Goal: Task Accomplishment & Management: Complete application form

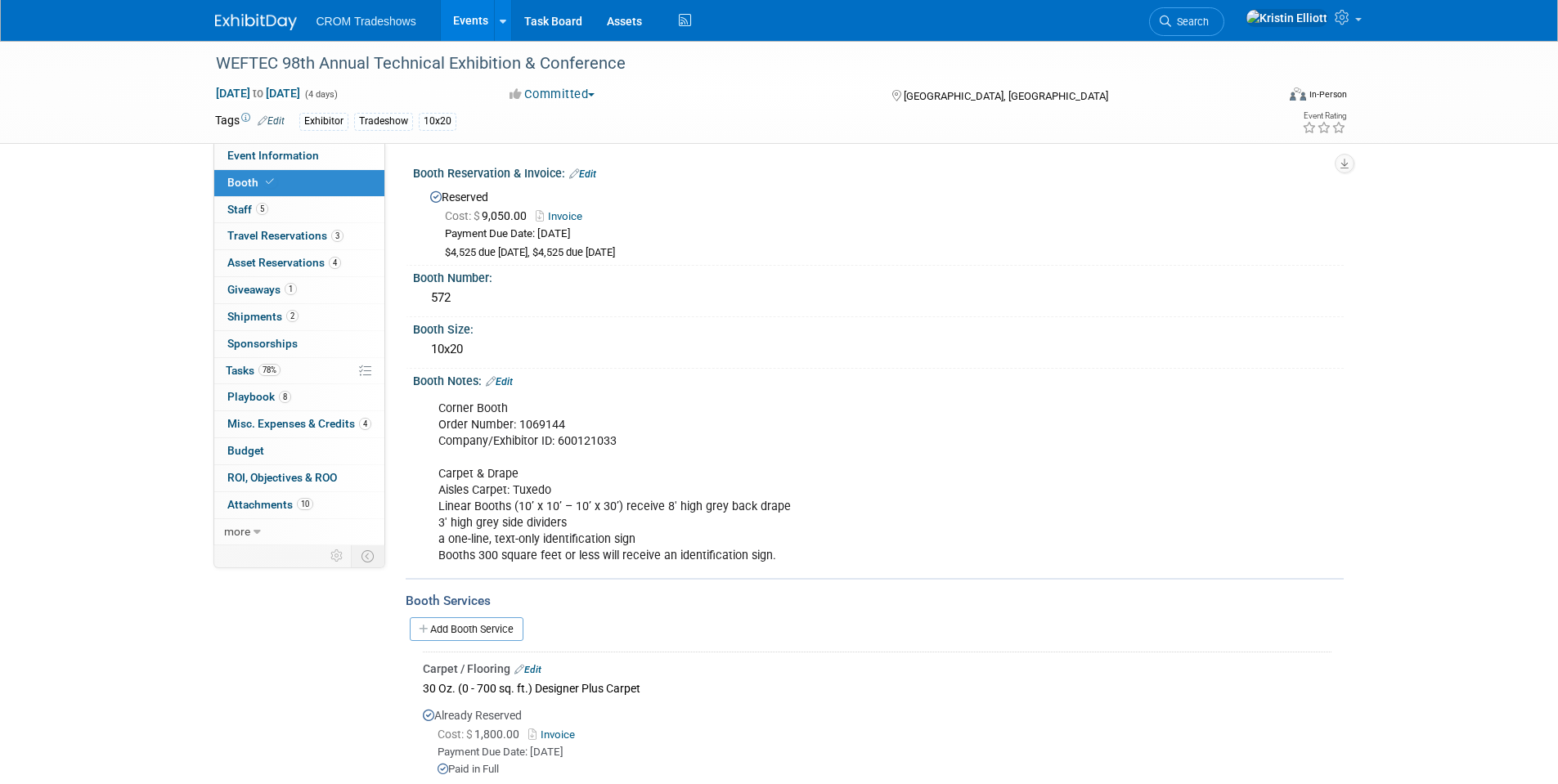
click at [469, 27] on link "Events" at bounding box center [471, 21] width 60 height 41
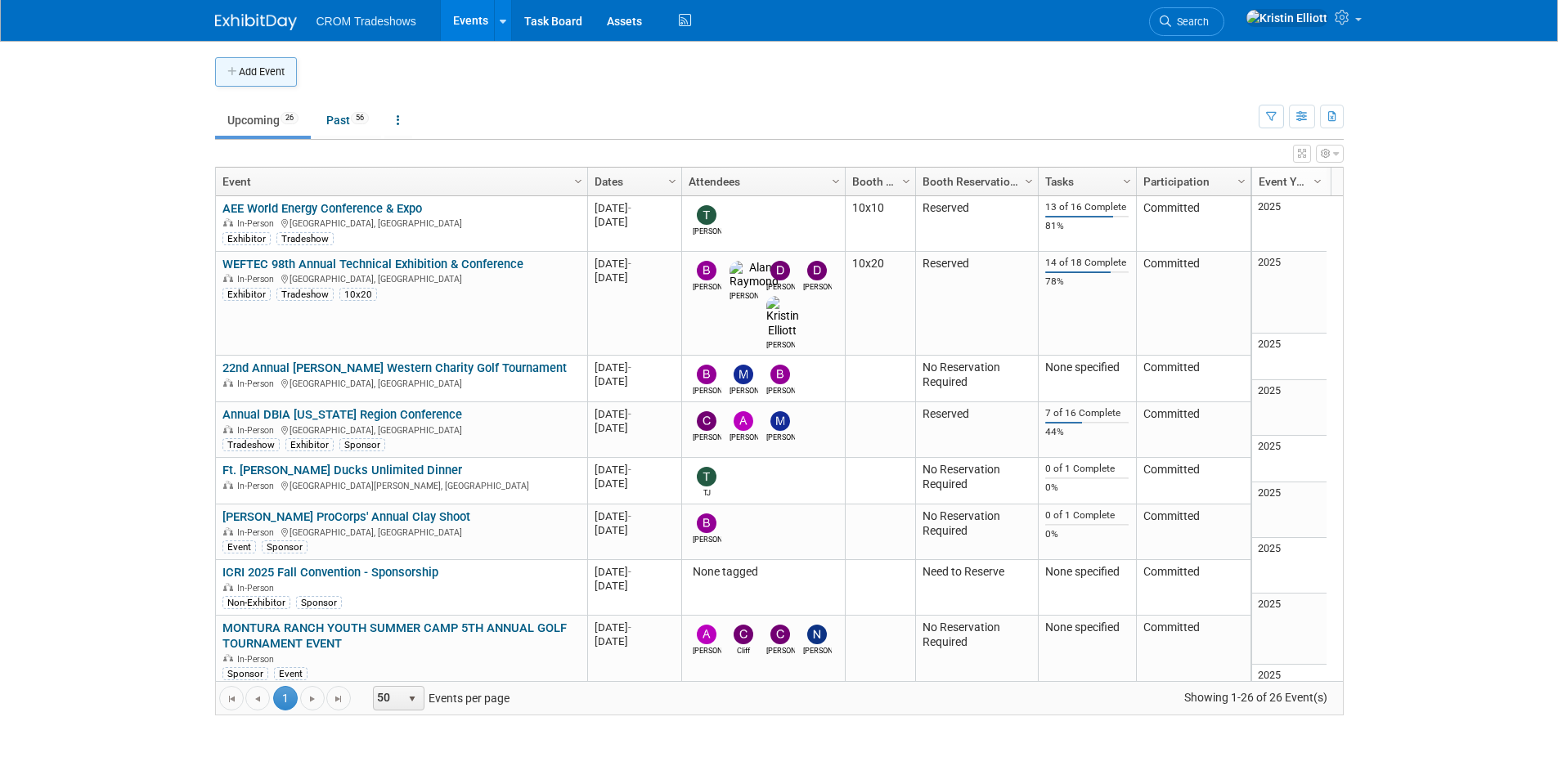
click at [246, 79] on button "Add Event" at bounding box center [255, 71] width 82 height 29
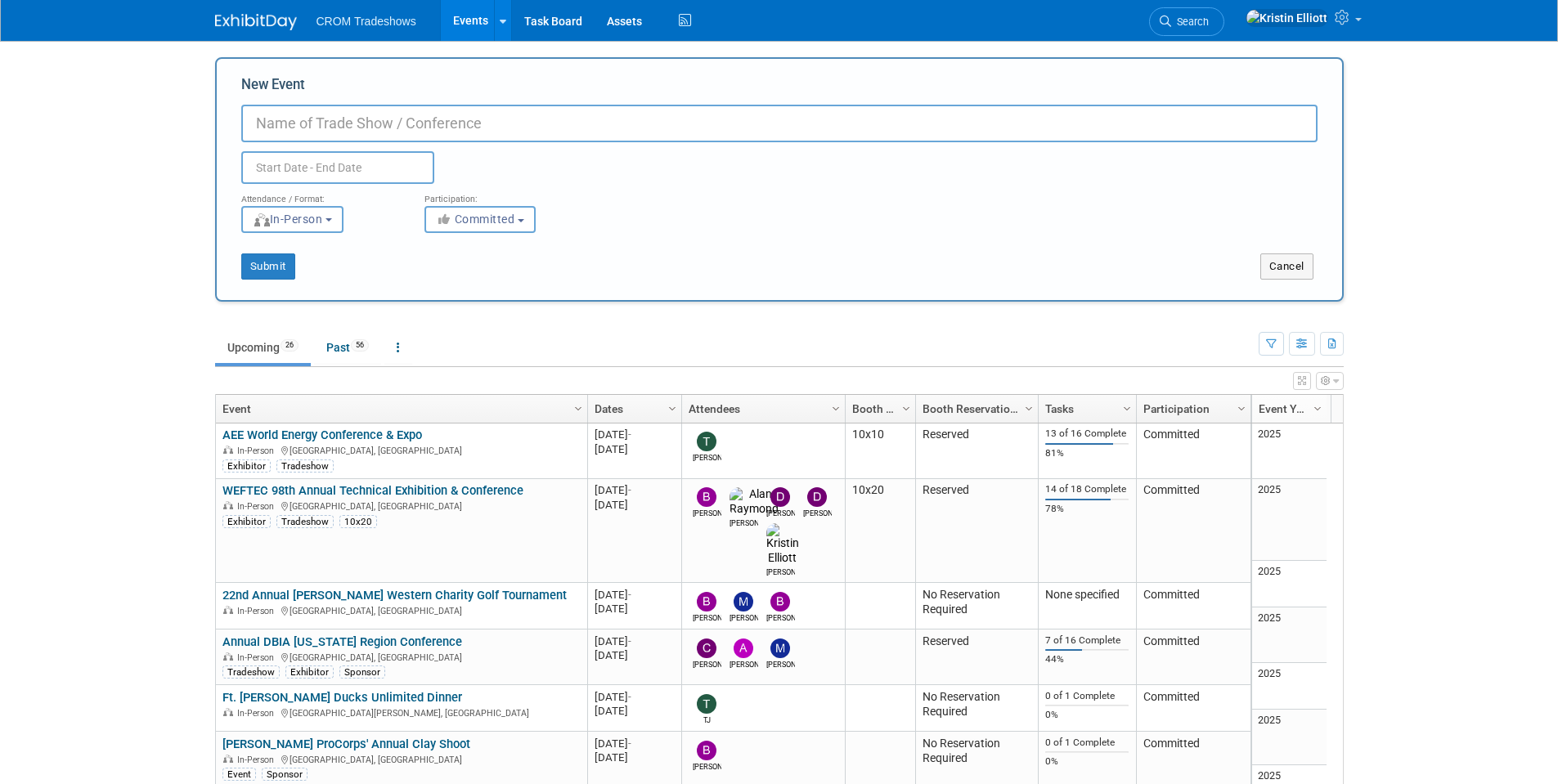
click at [287, 128] on input "New Event" at bounding box center [779, 124] width 1076 height 38
type input "NC Pretreatment Annual Conference"
click at [295, 169] on input "text" at bounding box center [338, 167] width 193 height 33
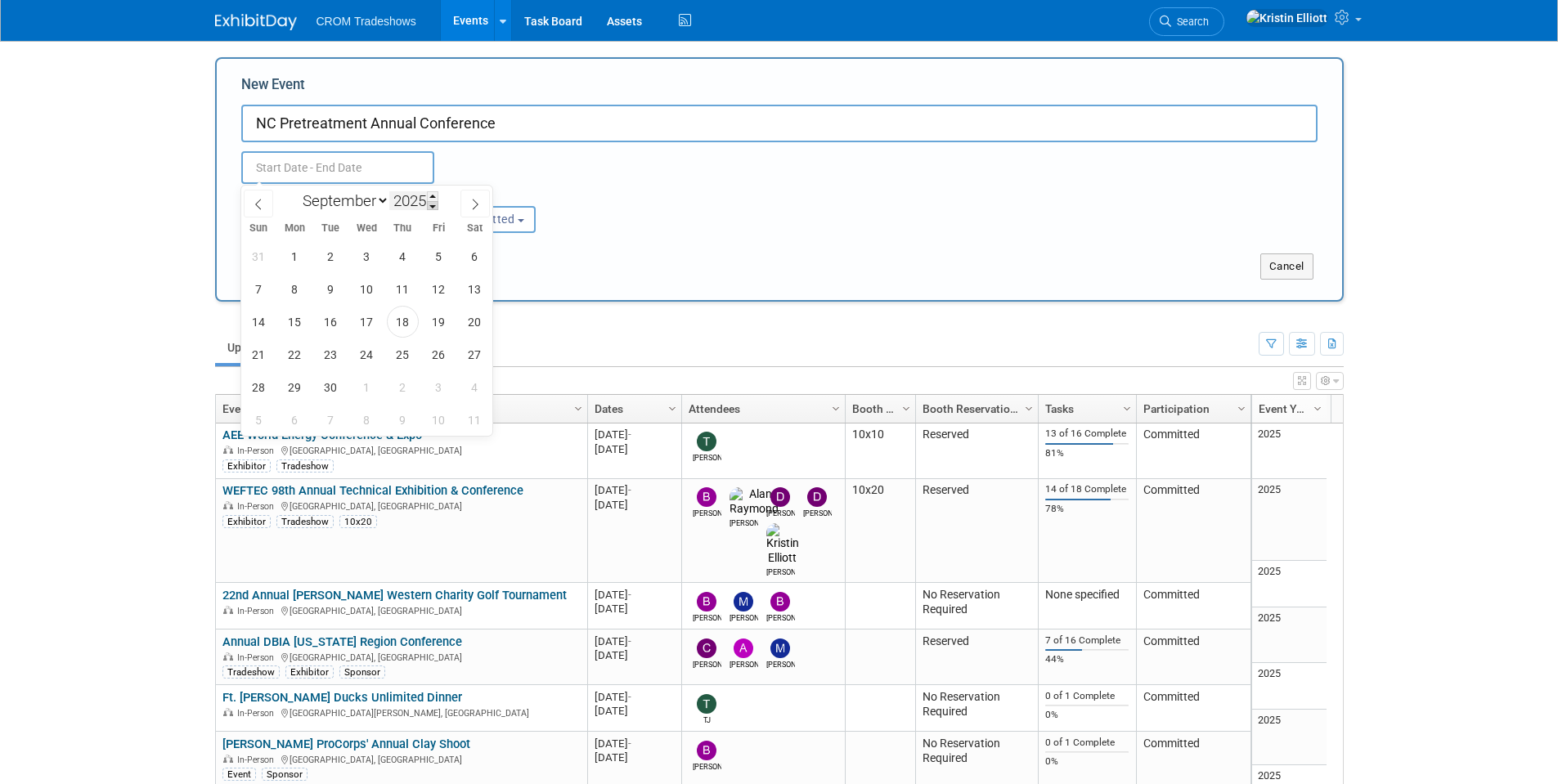
click at [433, 210] on span at bounding box center [432, 205] width 11 height 9
click at [431, 197] on span at bounding box center [432, 196] width 11 height 9
type input "2026"
click at [300, 317] on span "14" at bounding box center [295, 322] width 32 height 32
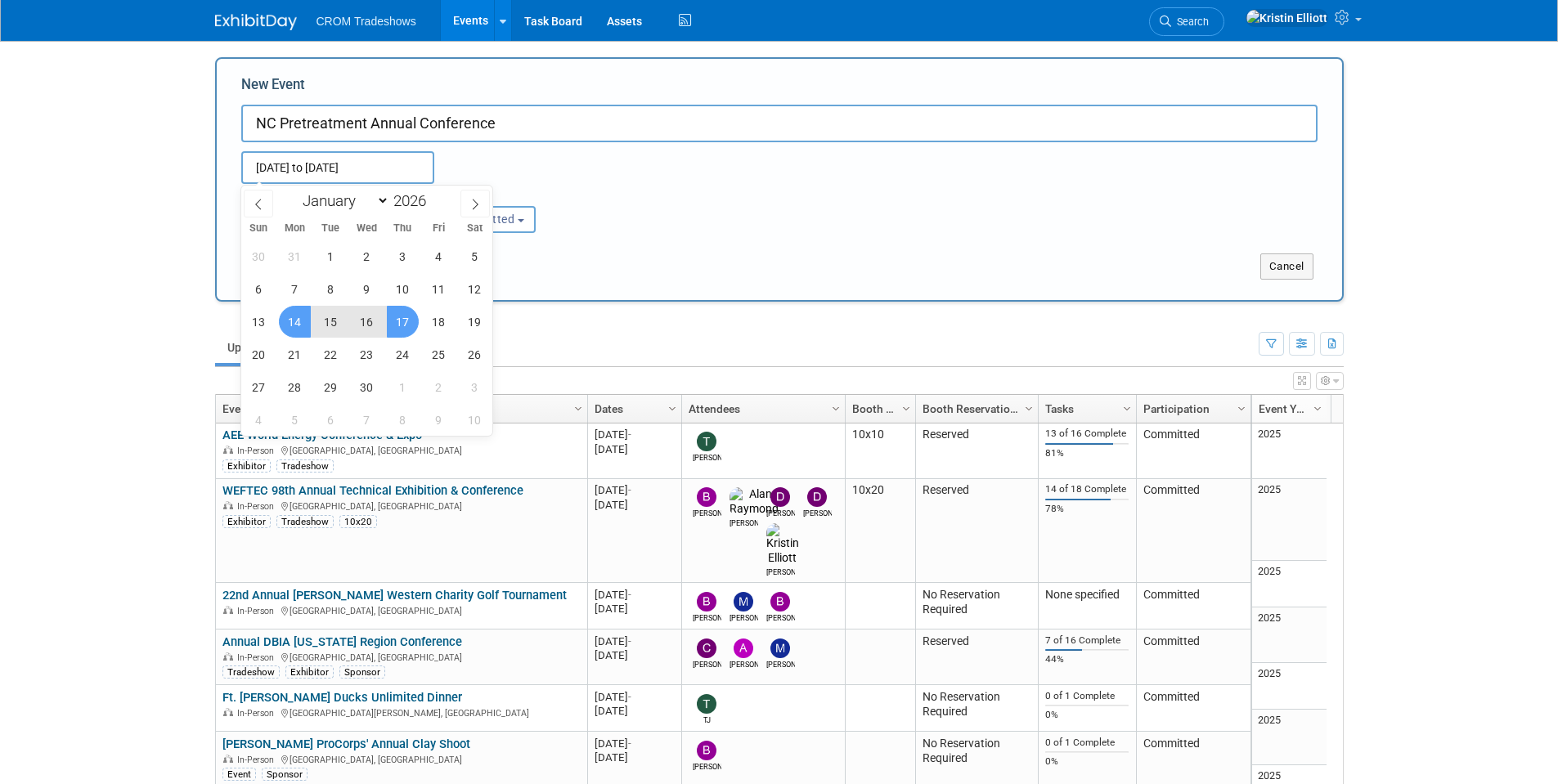
click at [405, 324] on span "17" at bounding box center [402, 322] width 32 height 32
type input "Sep 14, 2026 to Sep 17, 2026"
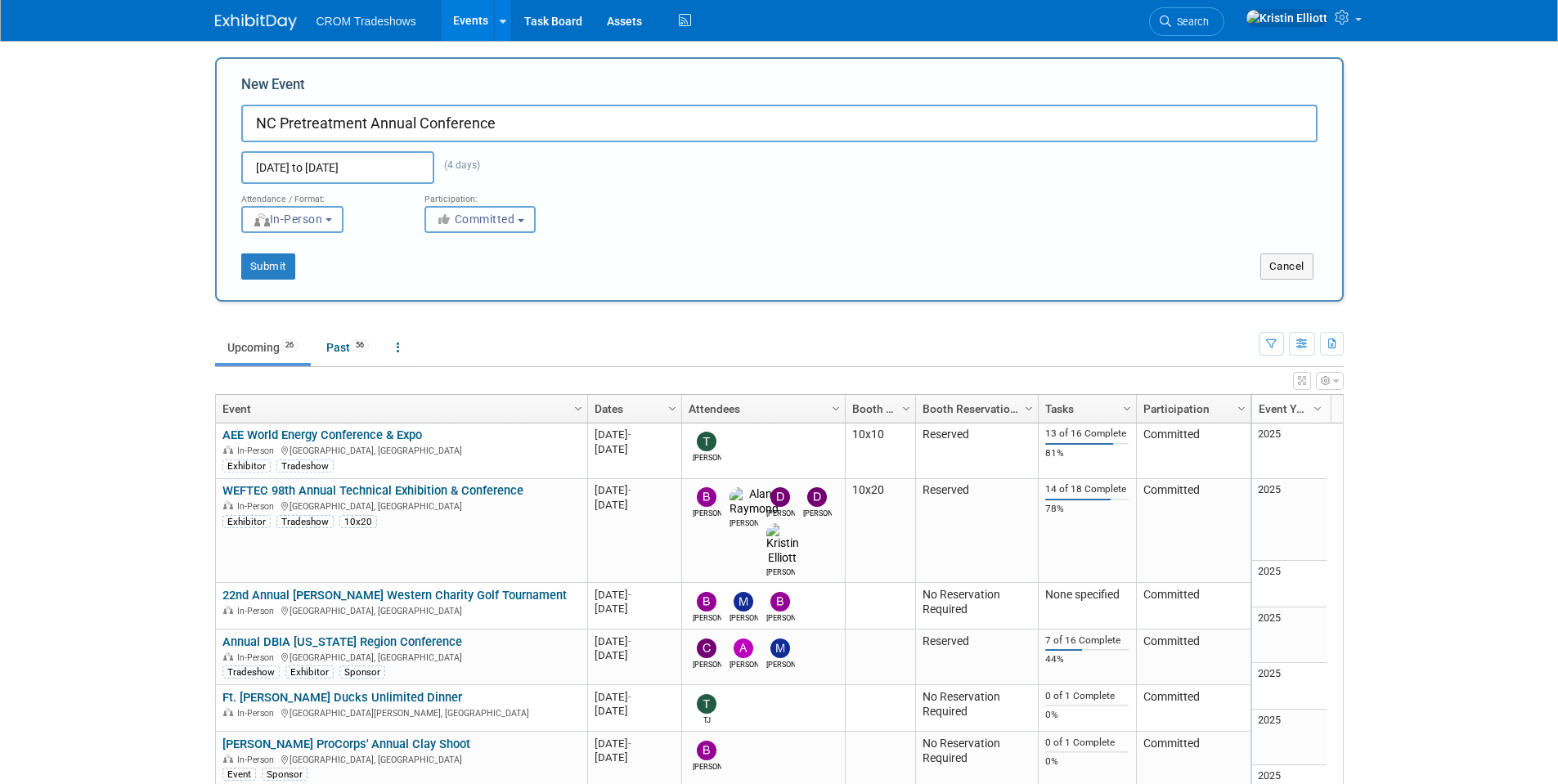
click at [444, 207] on button "Committed" at bounding box center [479, 219] width 112 height 27
click at [778, 241] on div "Submit Cancel" at bounding box center [779, 256] width 1100 height 47
click at [277, 264] on button "Submit" at bounding box center [268, 266] width 54 height 26
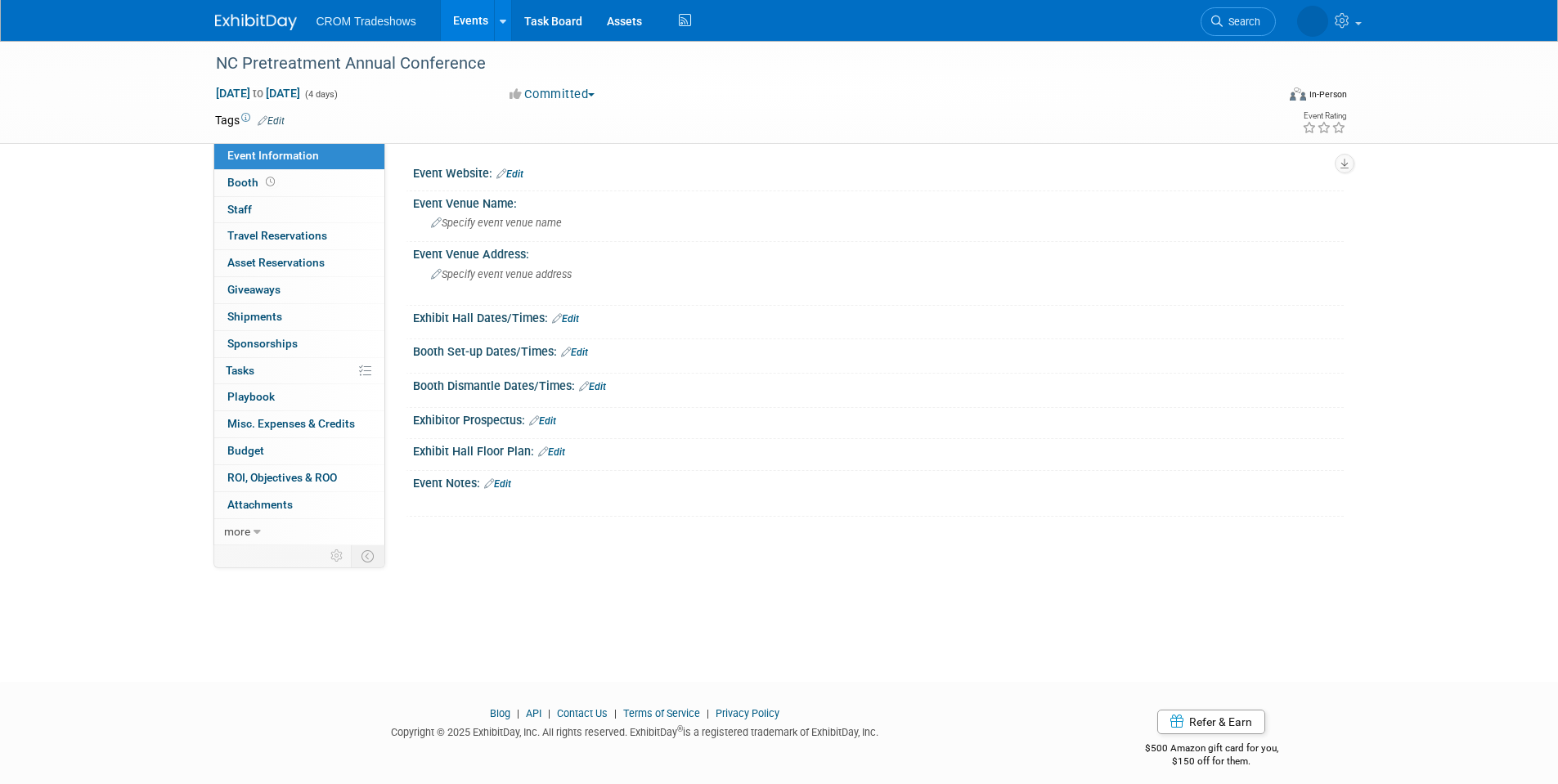
click at [278, 122] on link "Edit" at bounding box center [271, 121] width 27 height 11
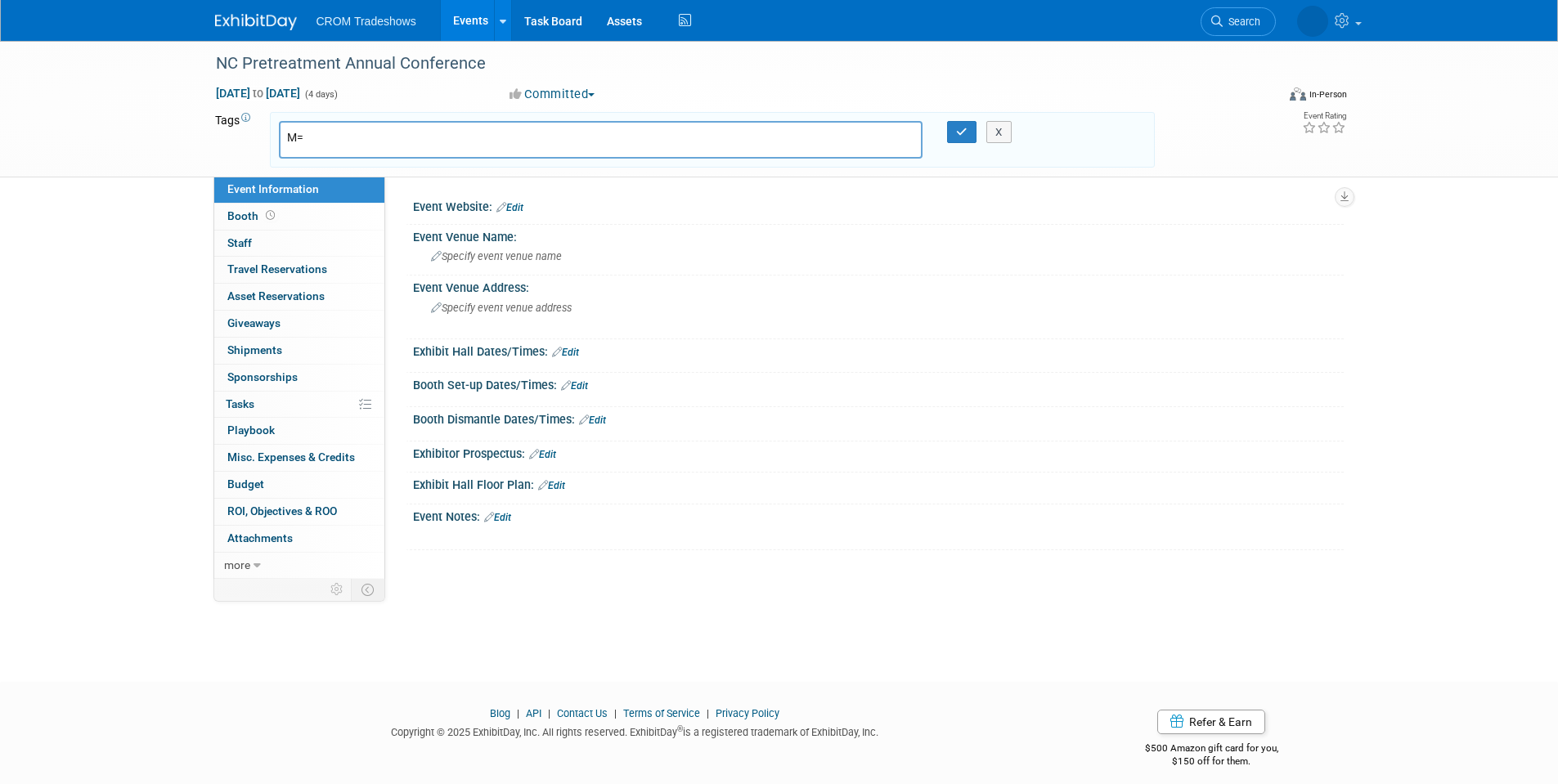
type input "M"
type input "CMT"
click at [947, 135] on button "button" at bounding box center [961, 132] width 29 height 23
type input "CMT"
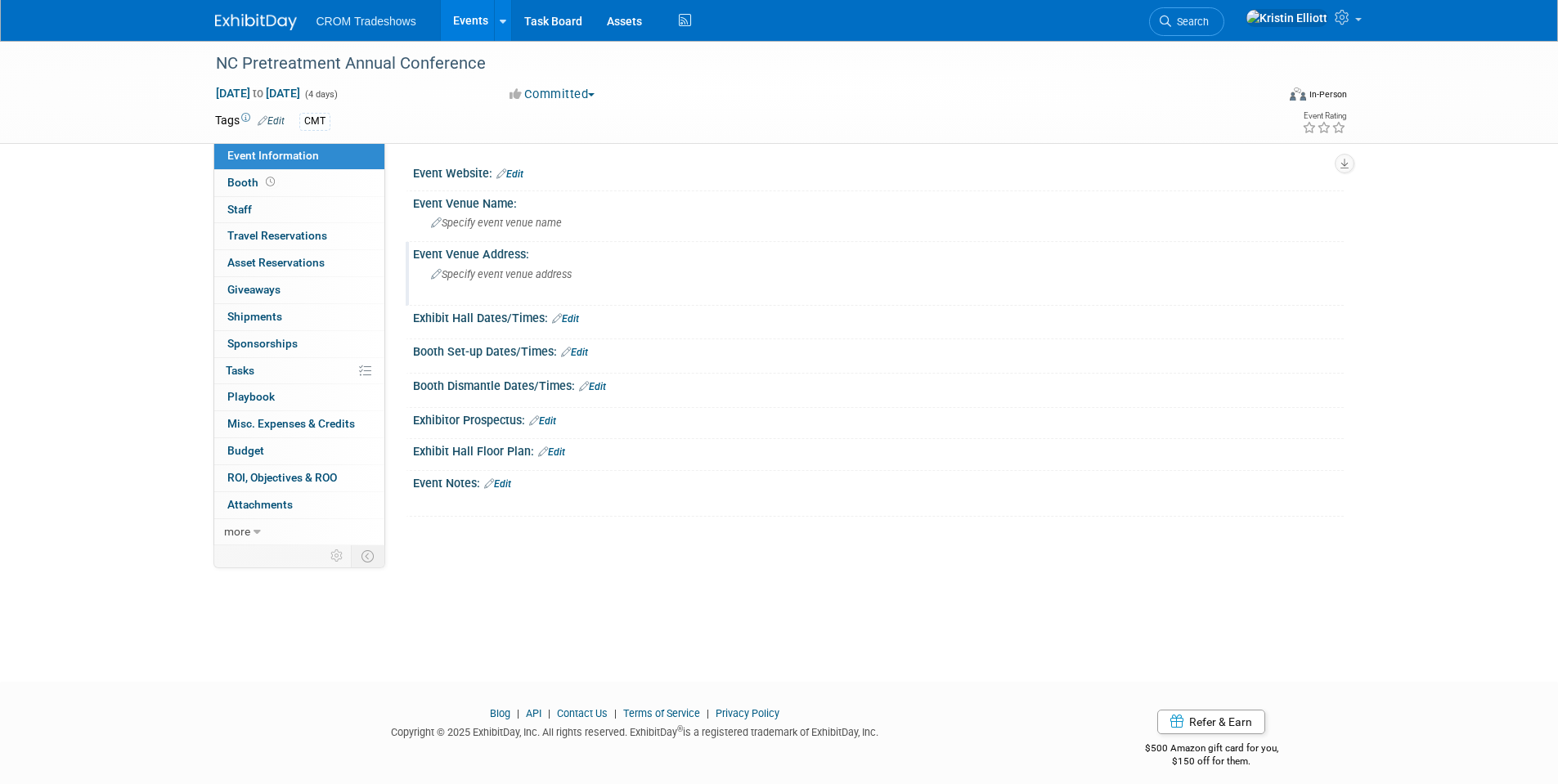
click at [477, 275] on span "Specify event venue address" at bounding box center [501, 274] width 141 height 12
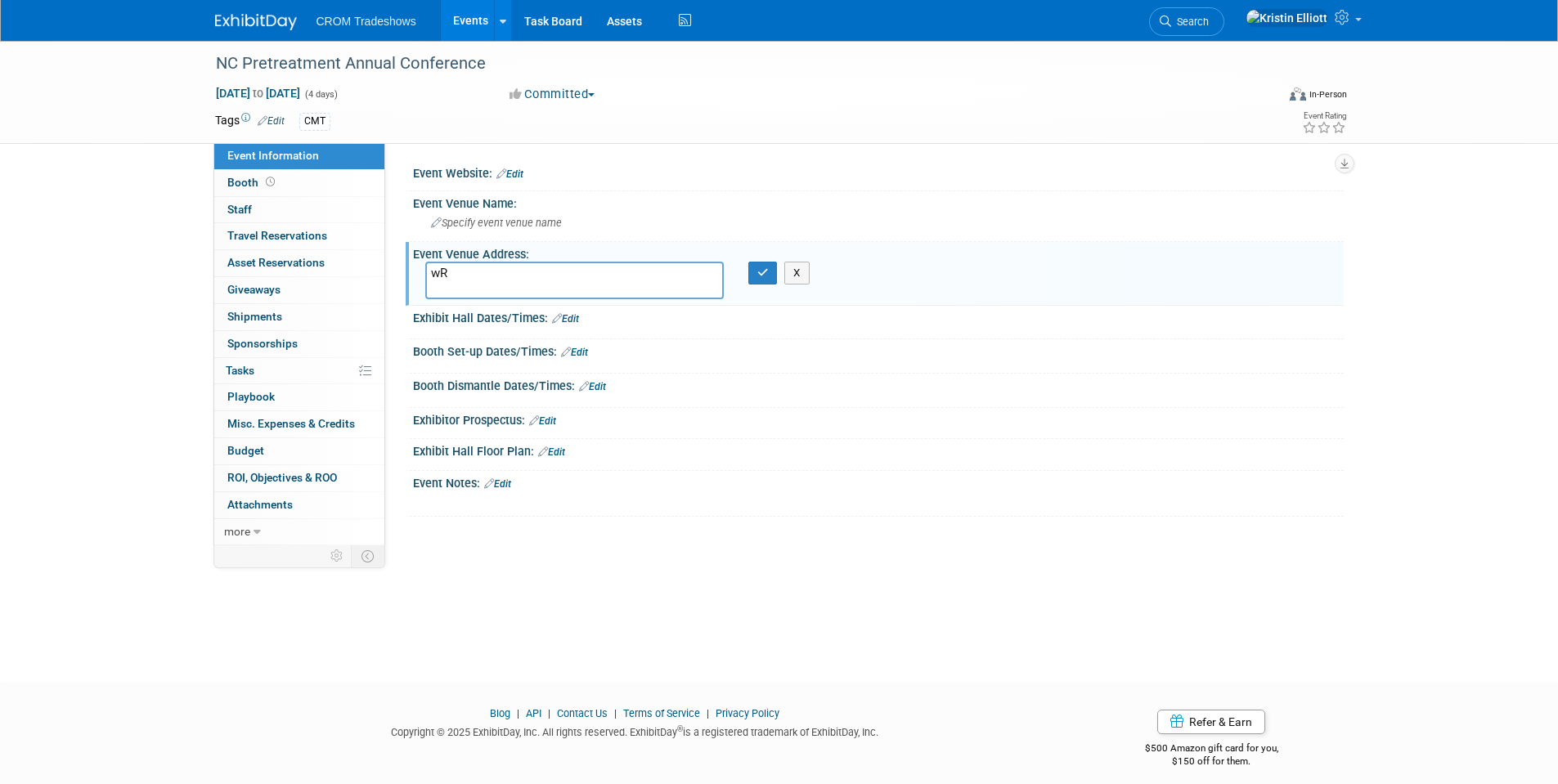
type textarea "w"
type textarea "[GEOGRAPHIC_DATA], [GEOGRAPHIC_DATA]"
click at [767, 269] on icon "button" at bounding box center [763, 272] width 11 height 10
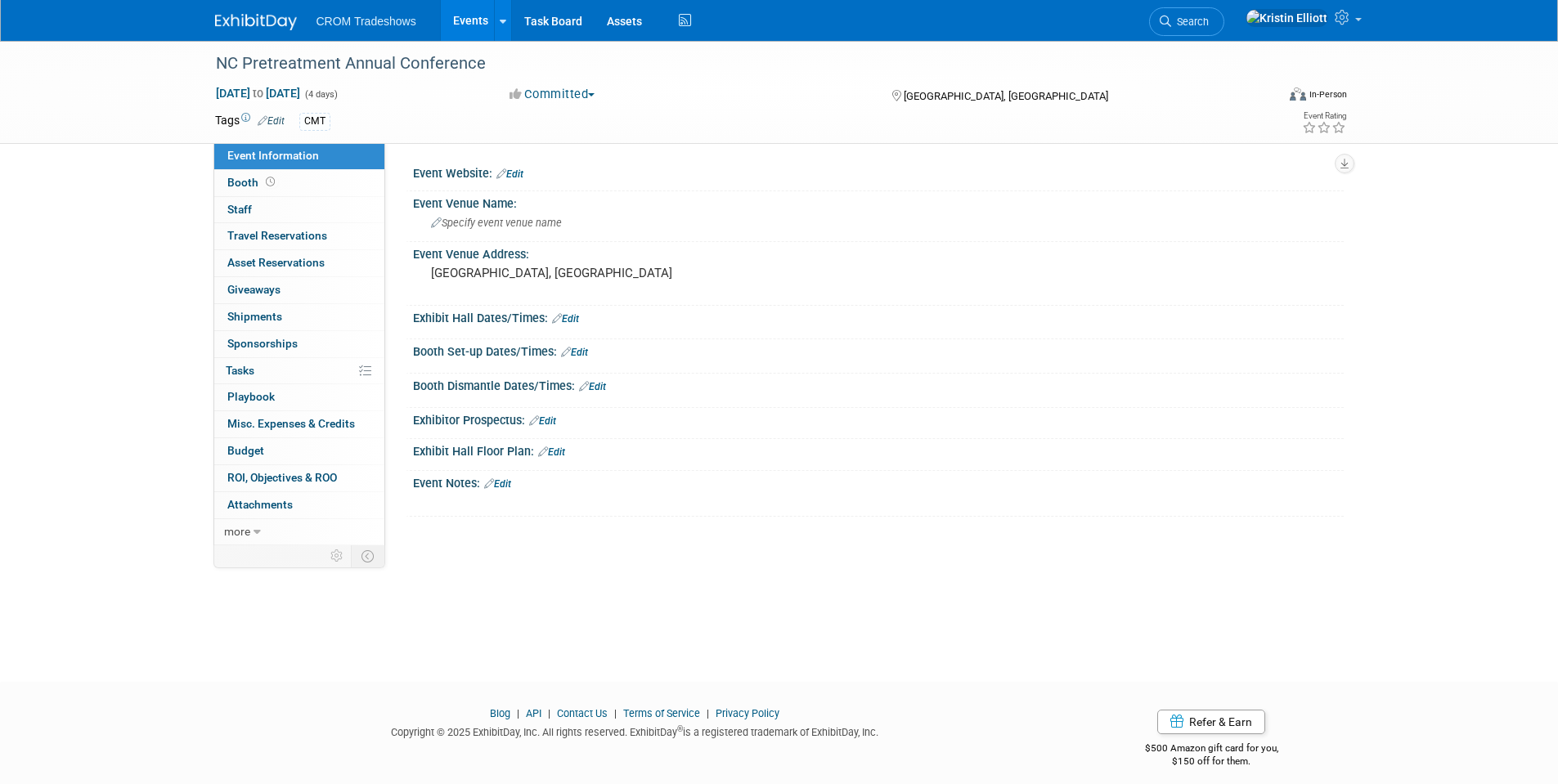
click at [458, 19] on link "Events" at bounding box center [471, 21] width 60 height 41
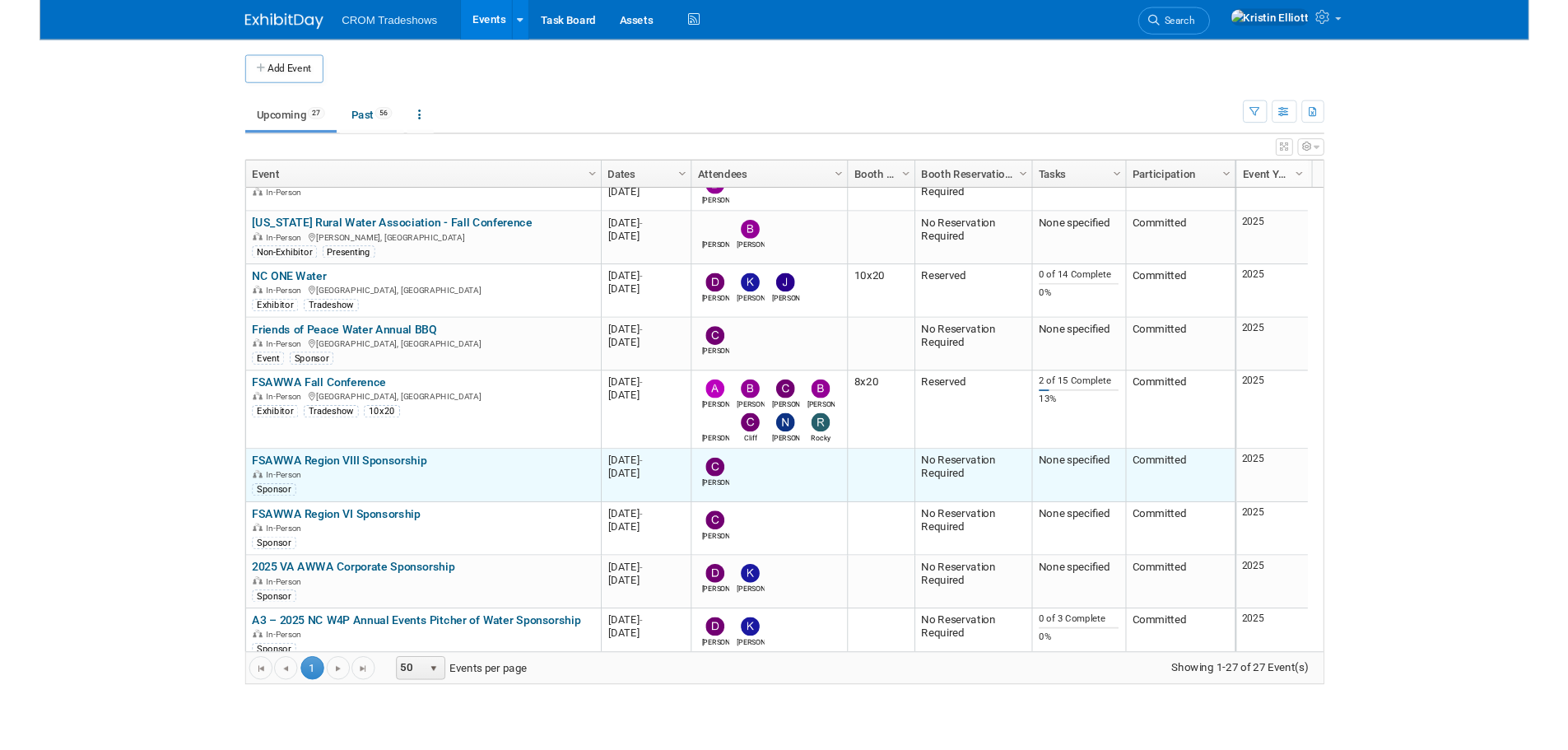
scroll to position [978, 0]
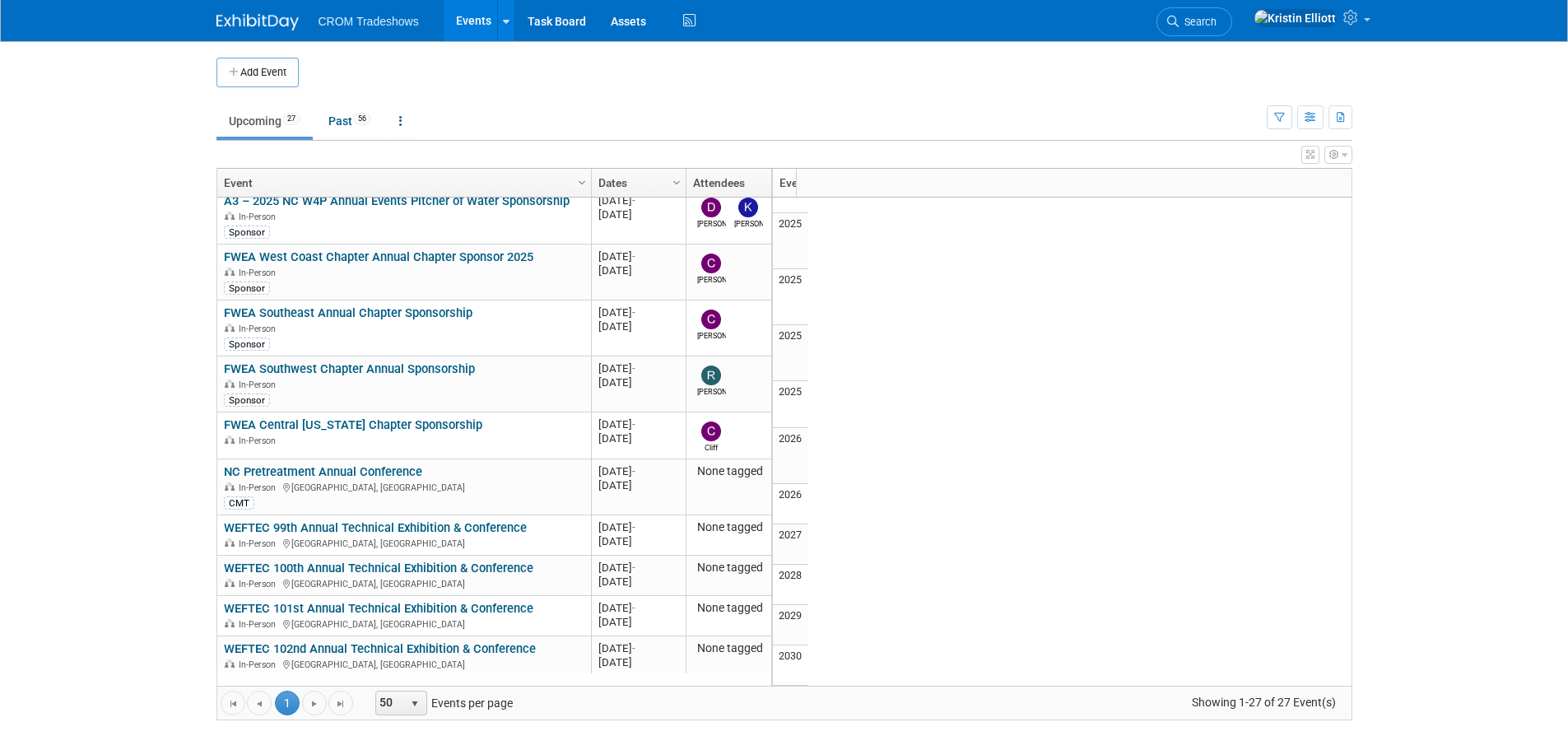
click at [257, 76] on button "Add Event" at bounding box center [257, 72] width 82 height 29
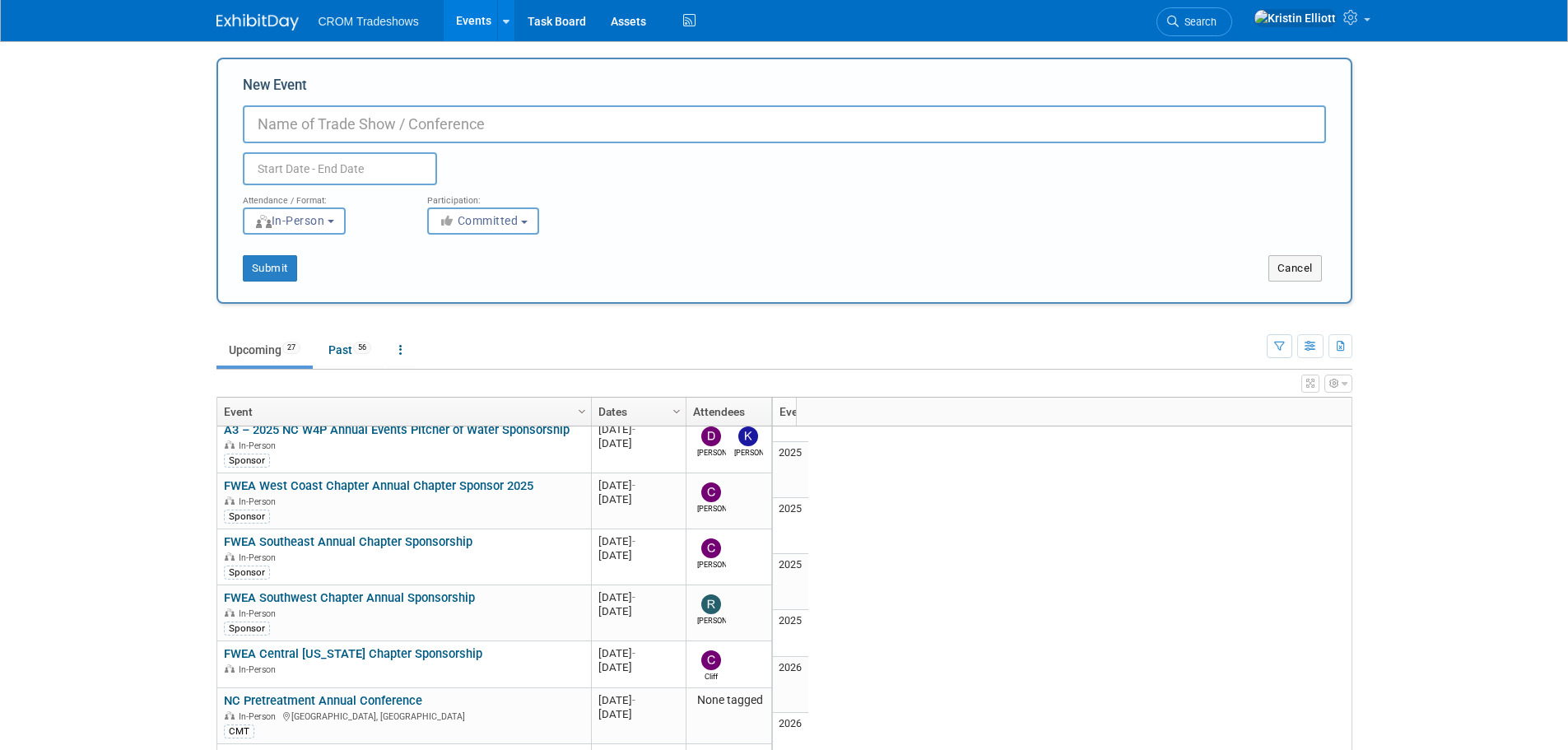
click at [295, 130] on input "New Event" at bounding box center [784, 125] width 1083 height 38
click at [250, 119] on input "NCWOA" at bounding box center [784, 125] width 1083 height 38
click at [604, 126] on input "NC Waterworks Operators Association (NCWOA" at bounding box center [784, 125] width 1083 height 38
type input "NC Waterworks Operators Association (NCWOA)"
click at [330, 172] on input "text" at bounding box center [340, 168] width 194 height 33
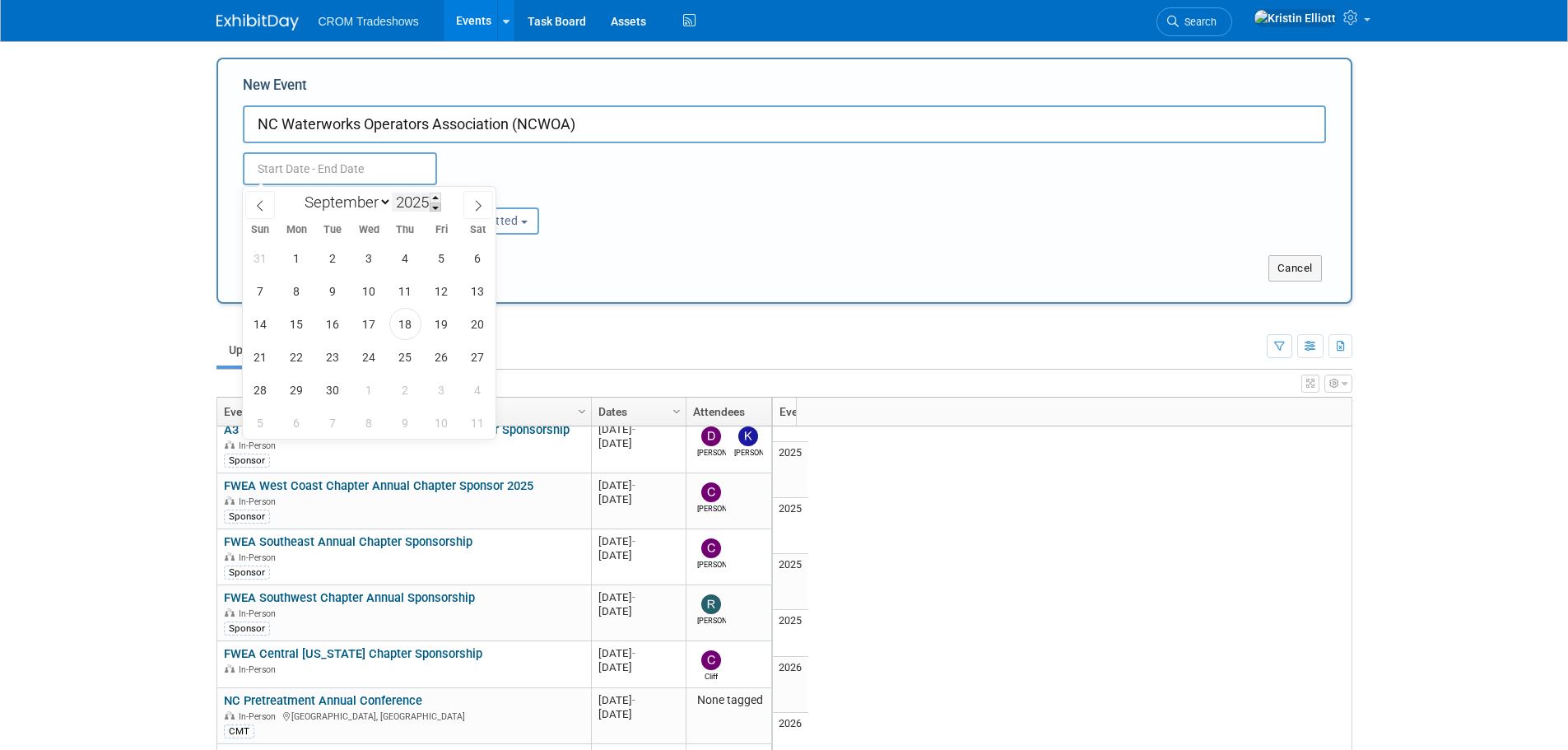
click at [439, 210] on span at bounding box center [435, 207] width 11 height 9
click at [441, 196] on span at bounding box center [435, 197] width 11 height 9
type input "2026"
click at [407, 321] on span "17" at bounding box center [405, 324] width 32 height 32
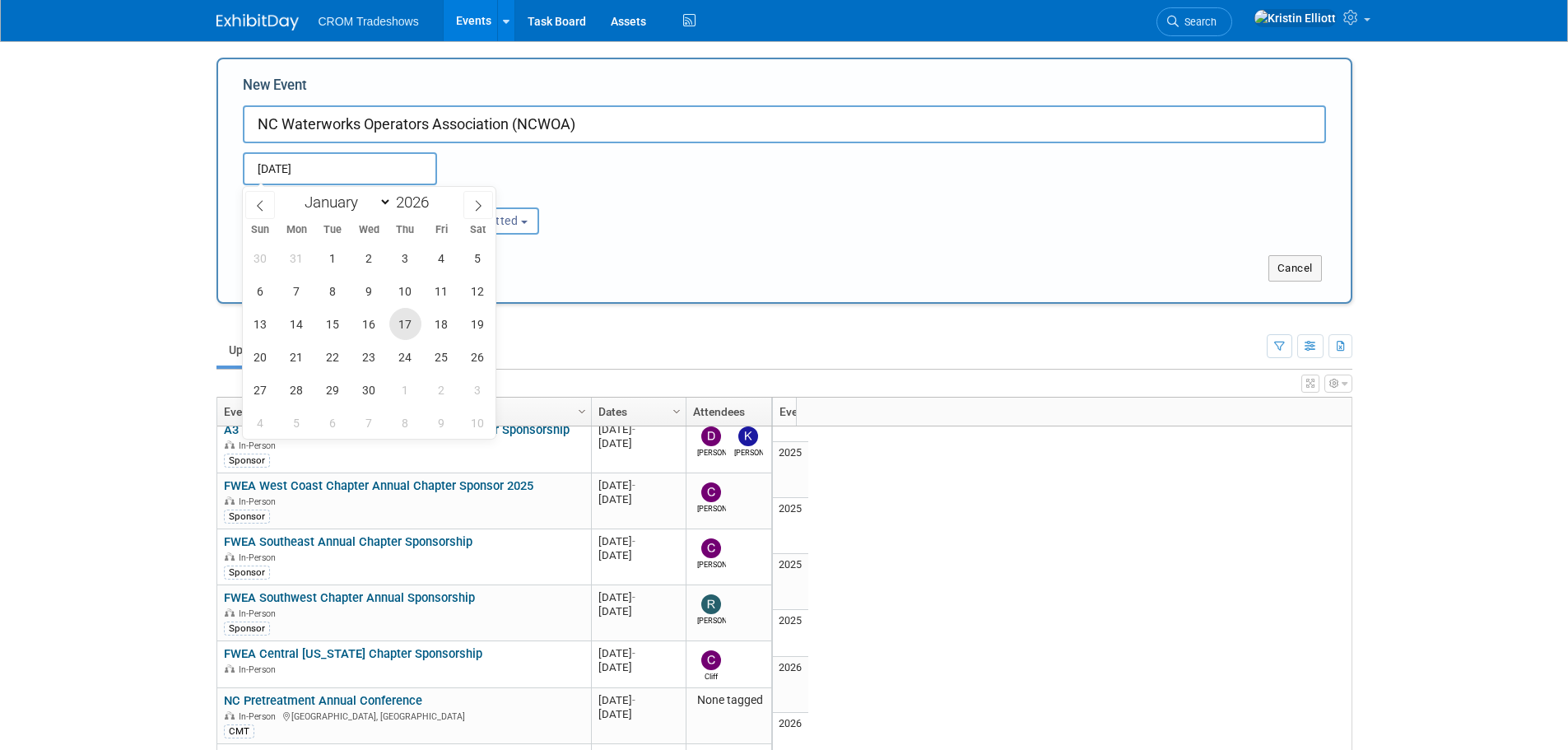
type input "[DATE] to [DATE]"
click at [594, 243] on div "Submit Cancel" at bounding box center [784, 258] width 1107 height 47
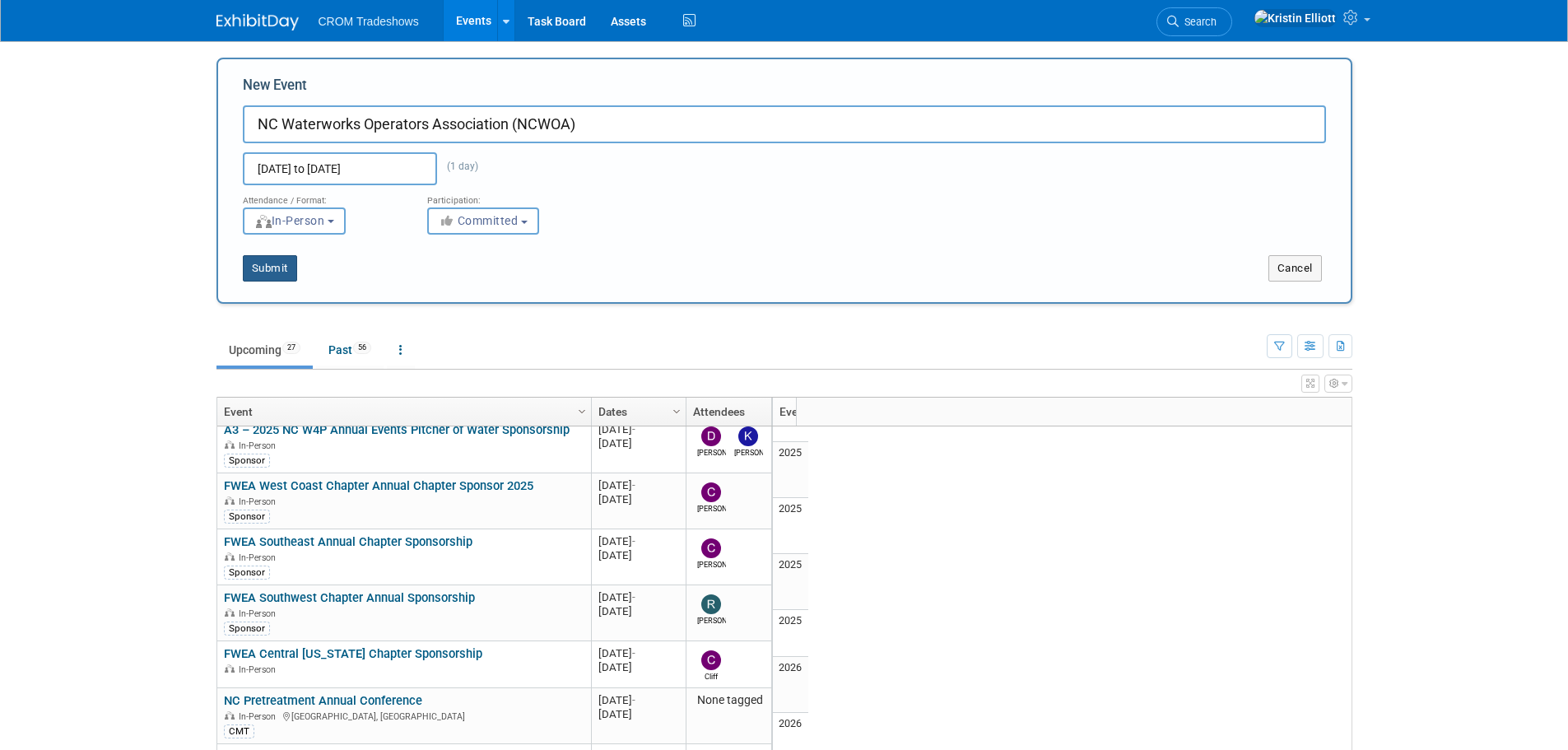
click at [267, 265] on button "Submit" at bounding box center [270, 268] width 55 height 26
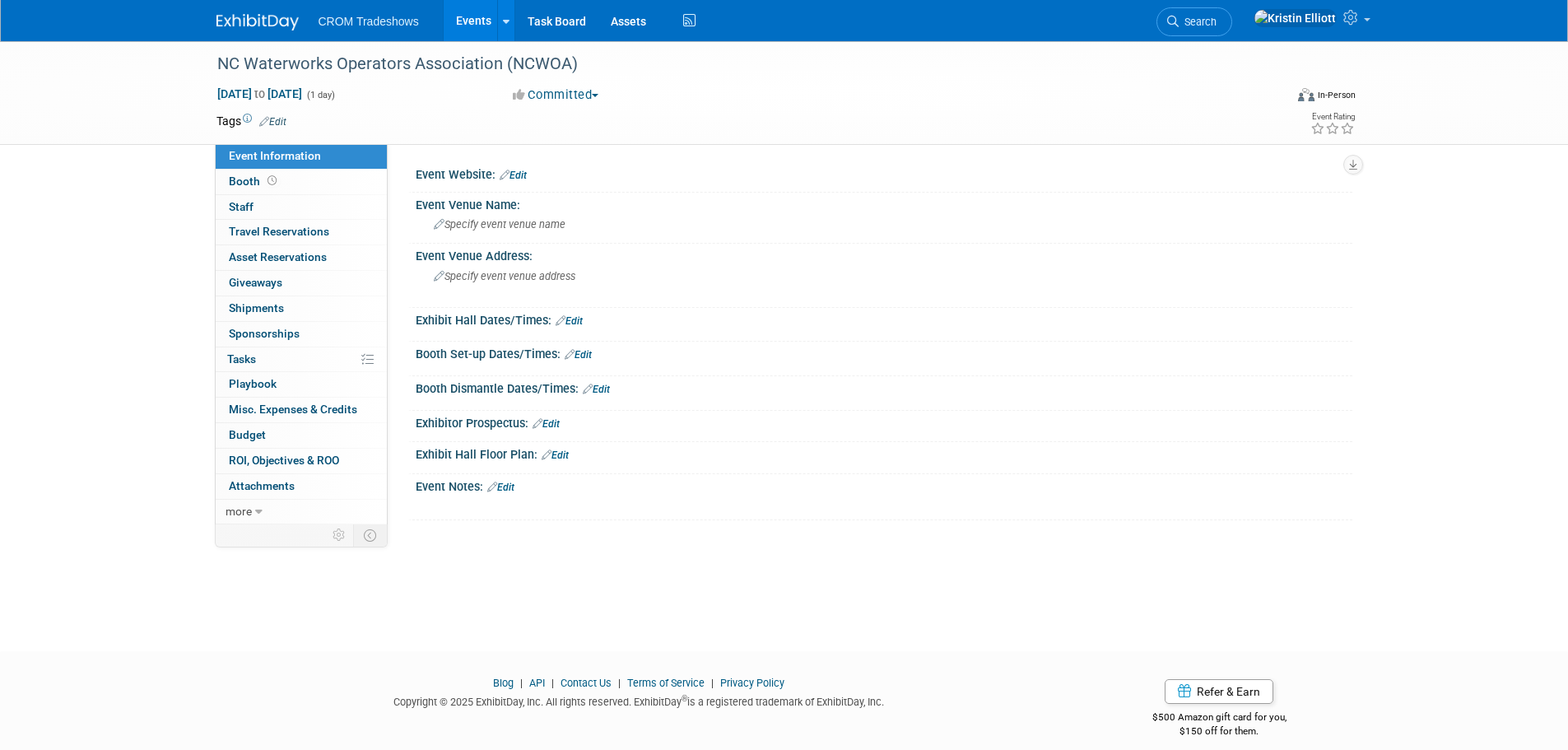
click at [279, 125] on link "Edit" at bounding box center [273, 122] width 27 height 11
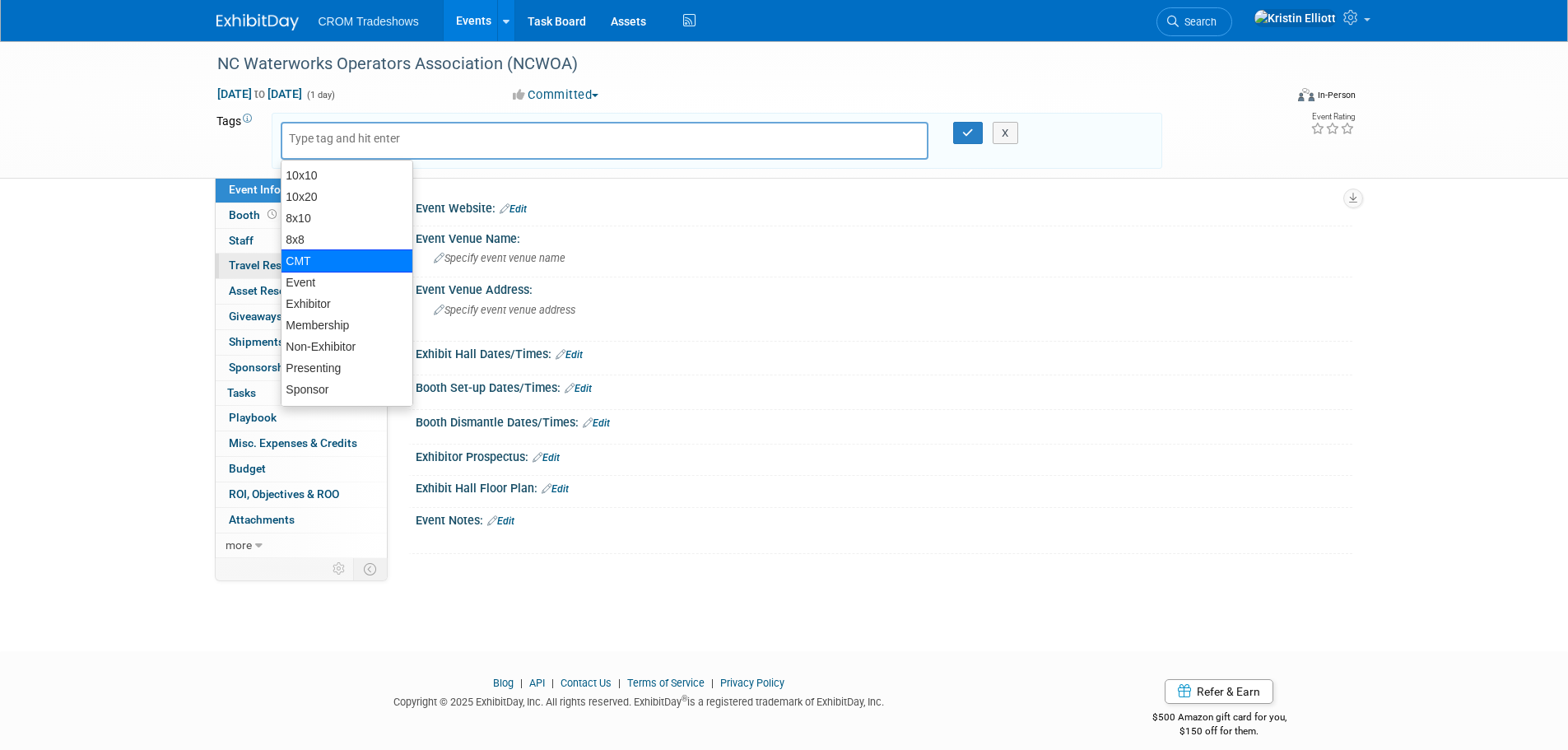
click at [298, 263] on div "CMT" at bounding box center [346, 261] width 132 height 23
type input "CMT"
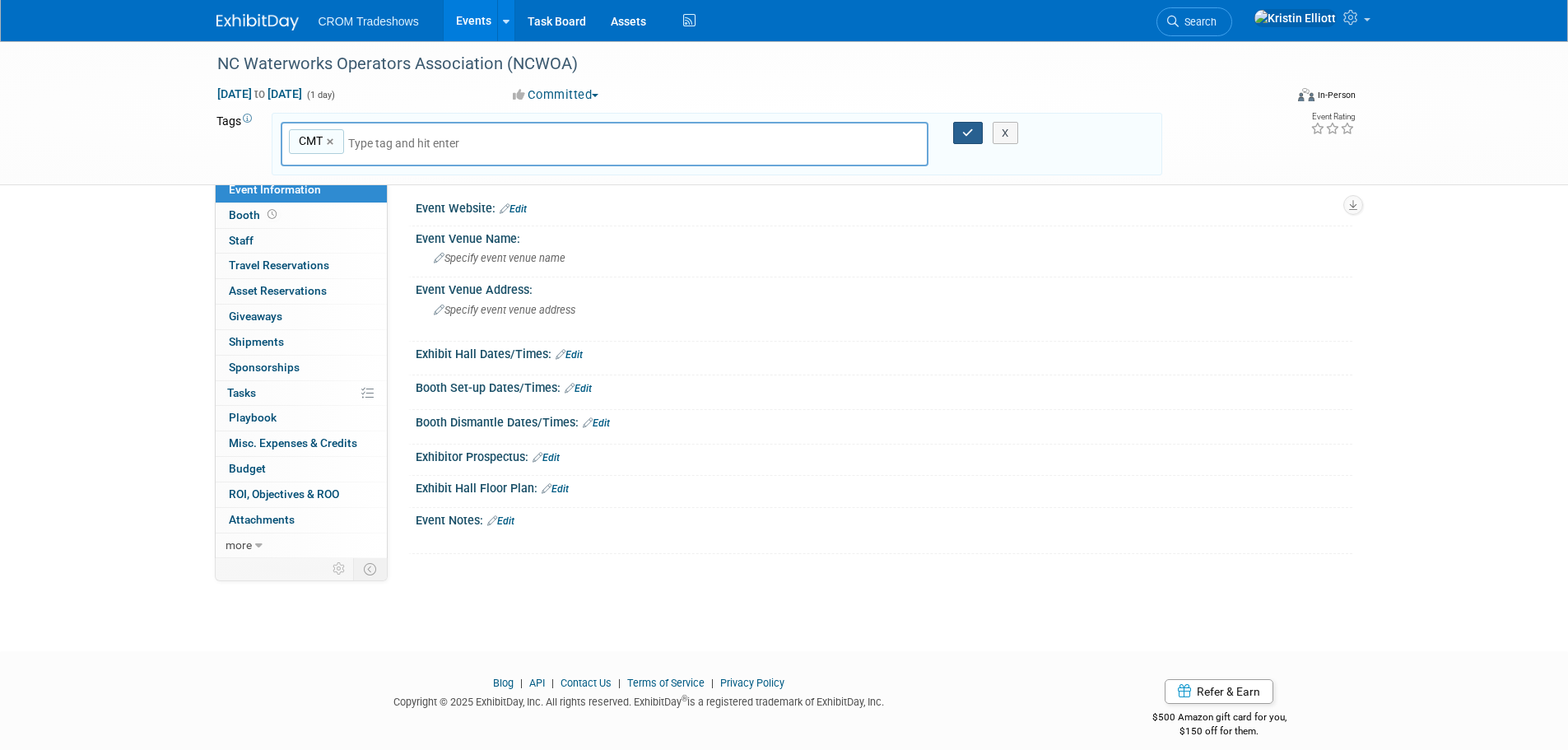
click at [969, 132] on icon "button" at bounding box center [968, 132] width 11 height 10
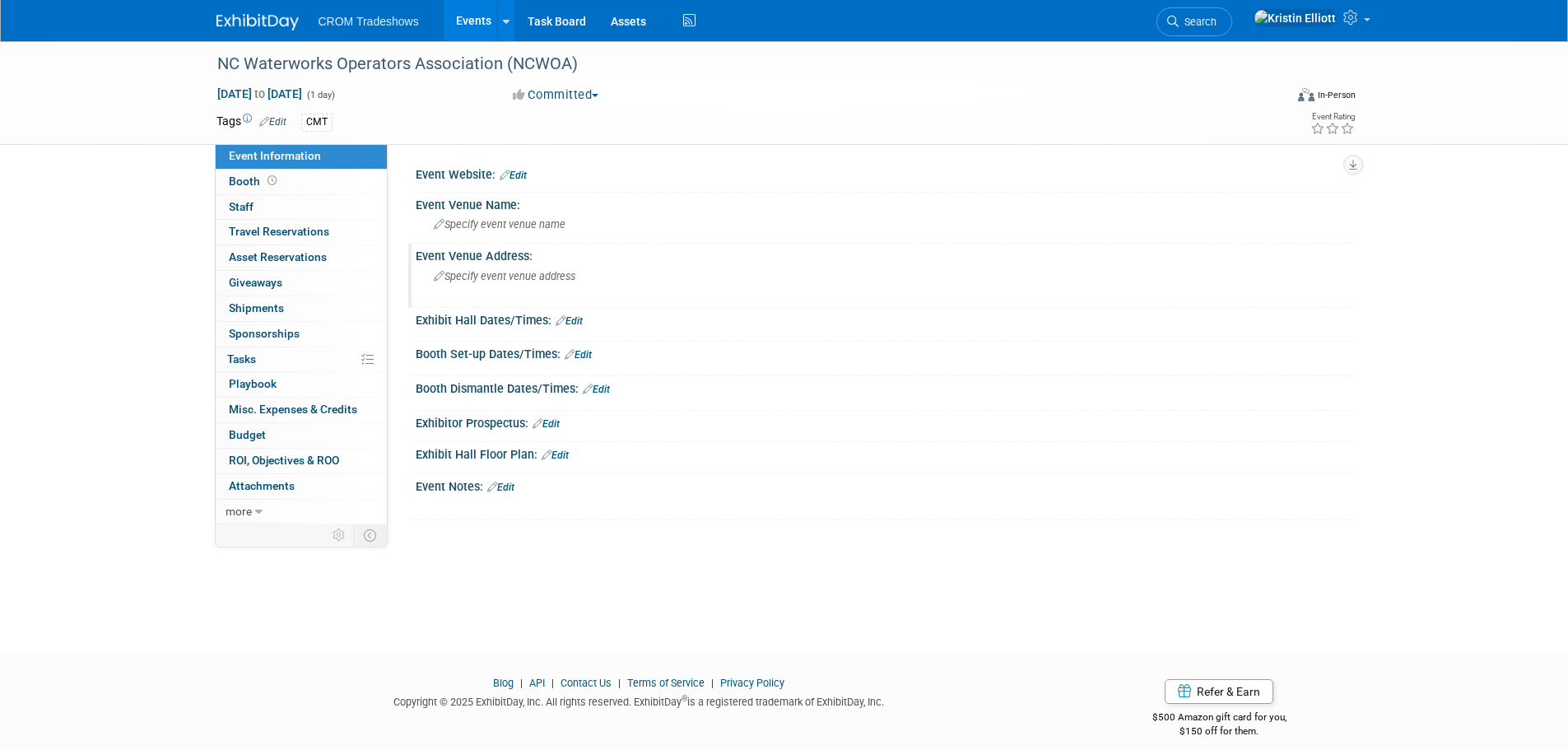
click at [522, 276] on span "Specify event venue address" at bounding box center [504, 276] width 142 height 12
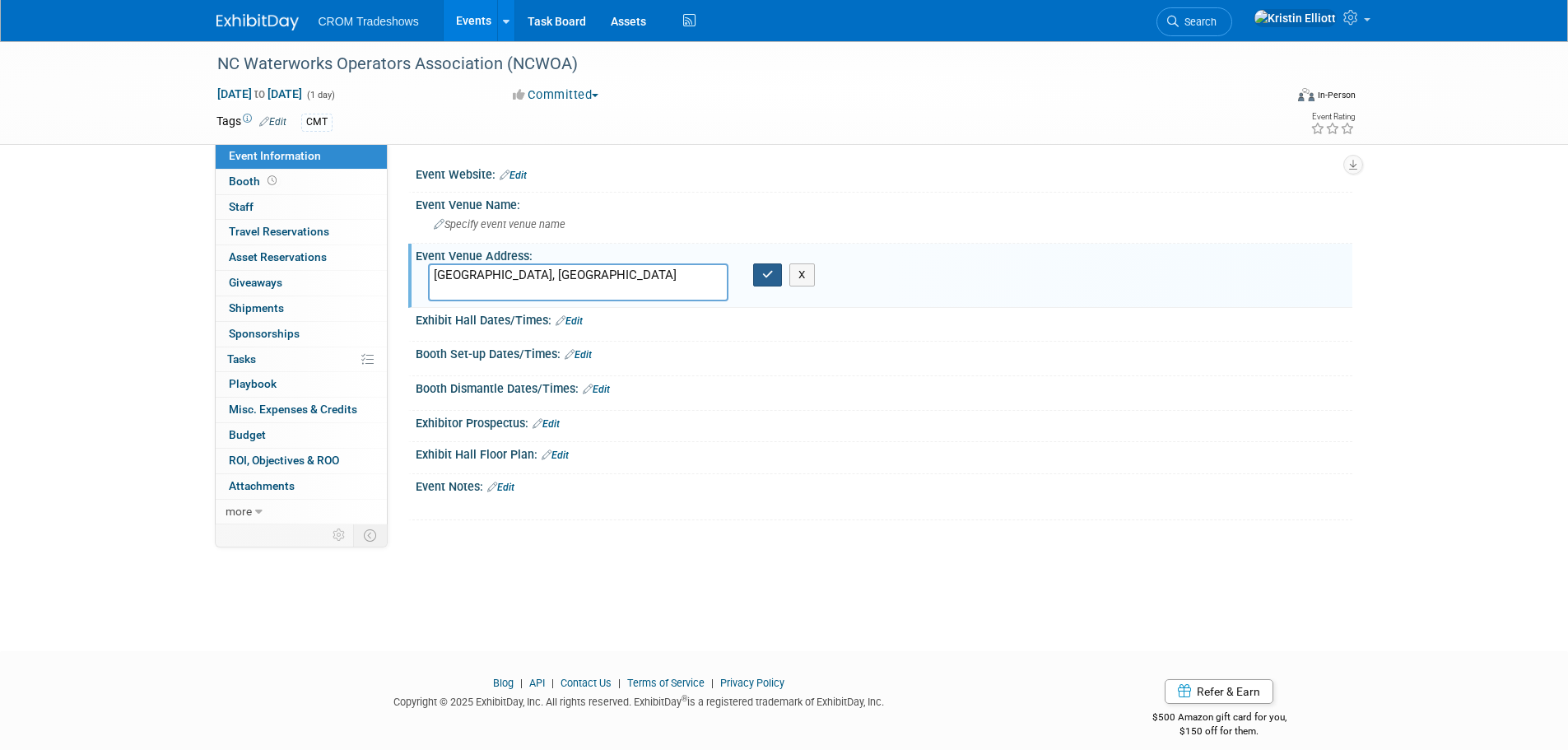
type textarea "[GEOGRAPHIC_DATA], [GEOGRAPHIC_DATA]"
click at [772, 285] on button "button" at bounding box center [767, 275] width 29 height 23
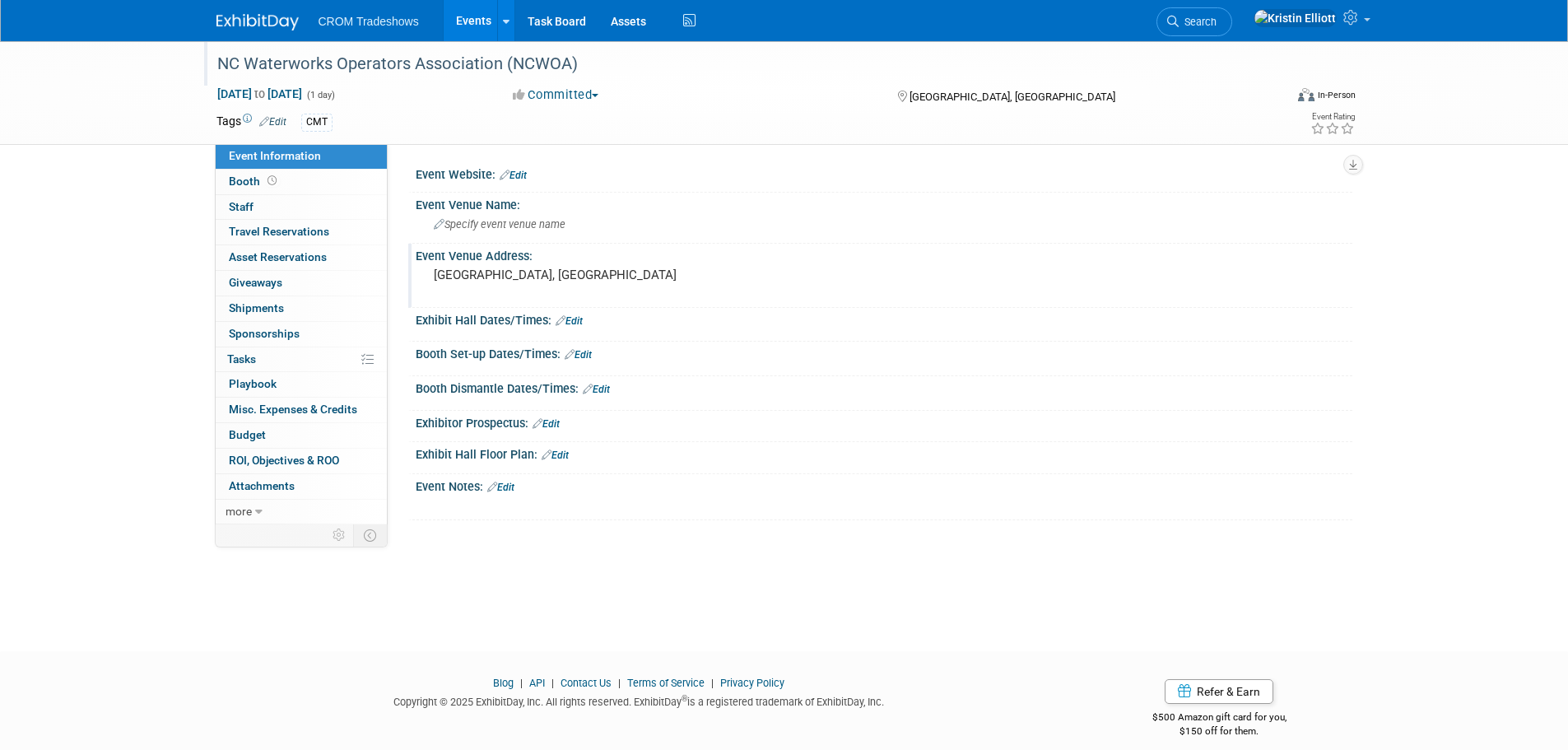
click at [1065, 76] on div "NC Waterworks Operators Association (NCWOA)" at bounding box center [735, 63] width 1048 height 29
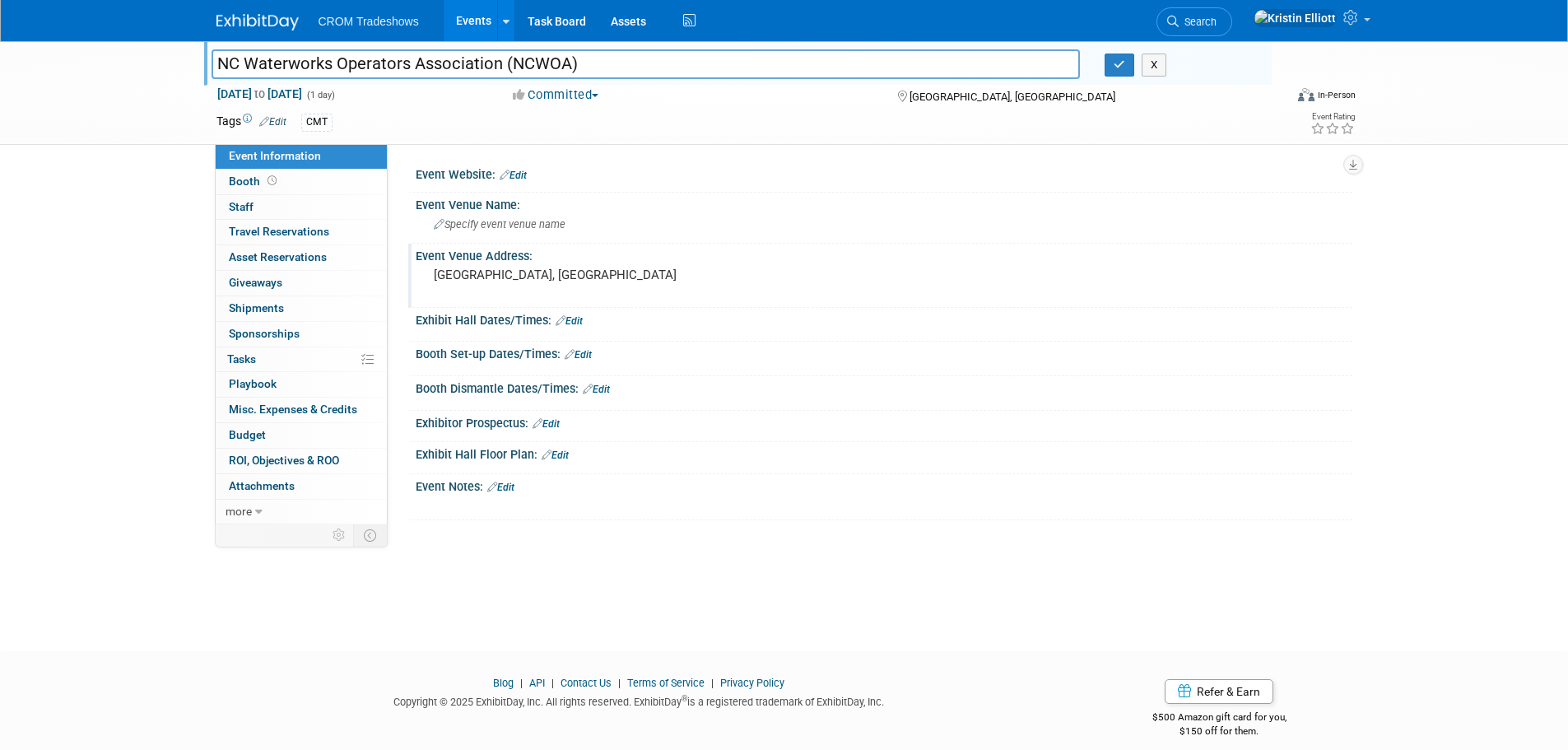
click at [137, 90] on div "NC Waterworks Operators Association (NCWOA) NC Waterworks Operators Association…" at bounding box center [784, 94] width 1568 height 104
click at [1126, 65] on button "button" at bounding box center [1119, 65] width 29 height 23
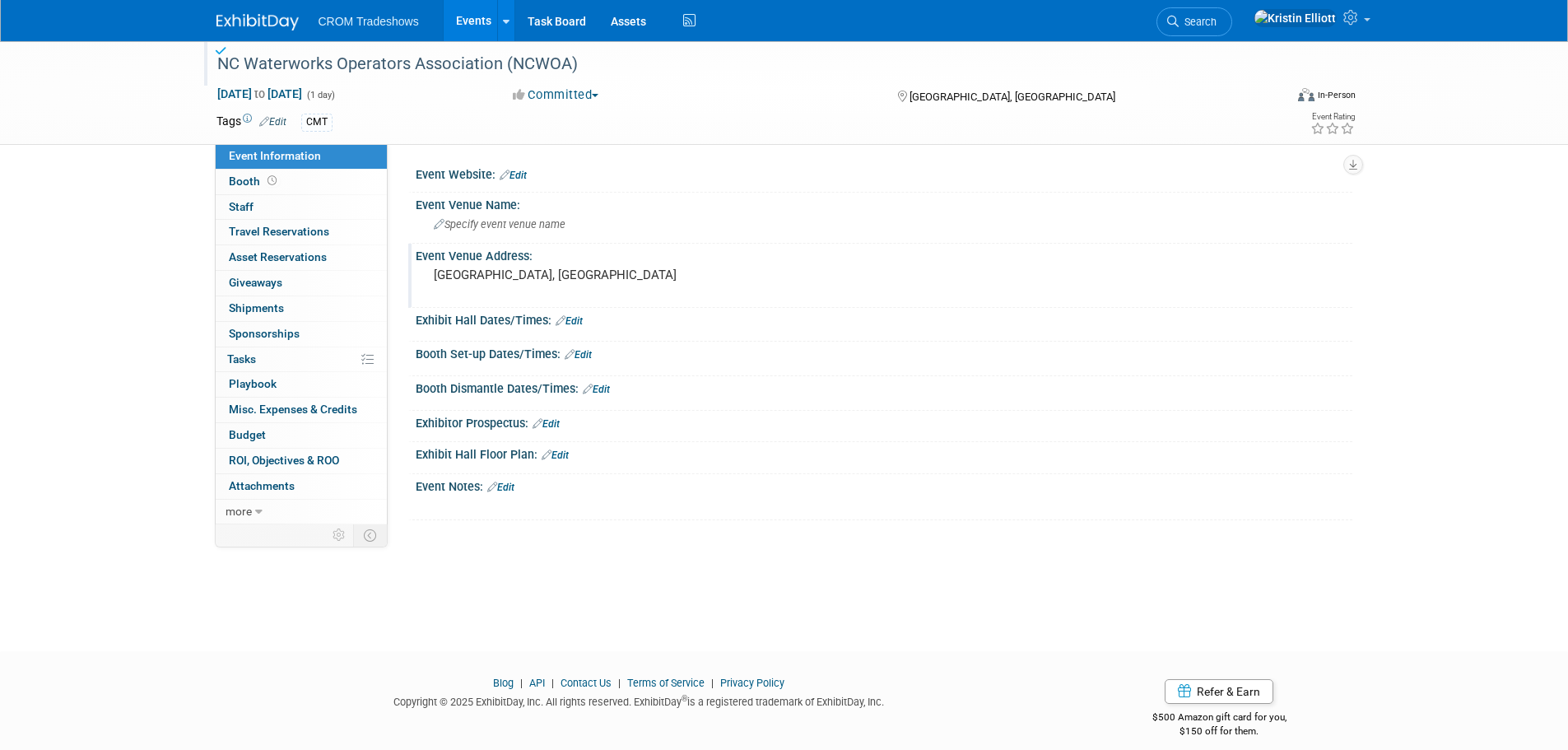
click at [477, 15] on link "Events" at bounding box center [474, 21] width 60 height 42
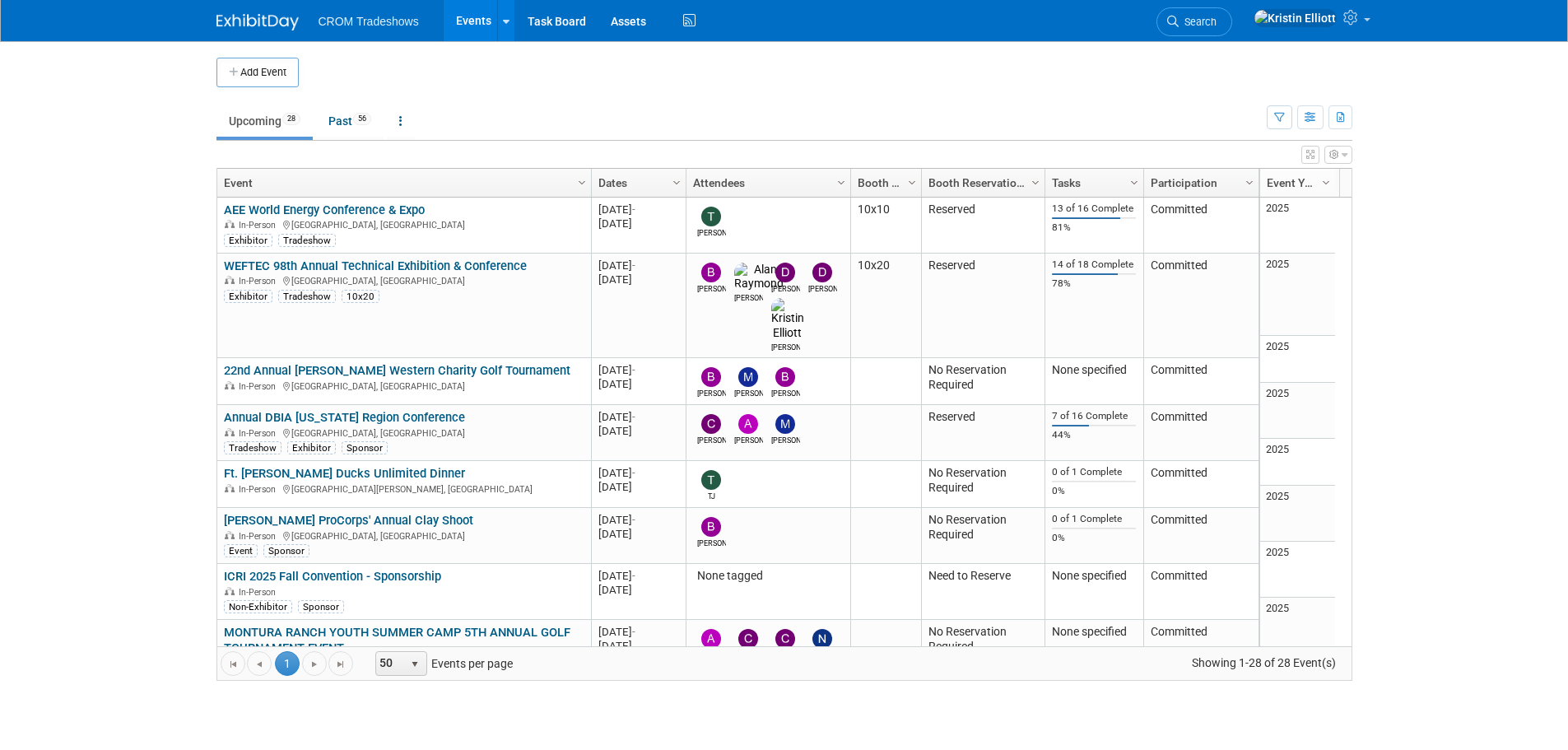
scroll to position [1073, 0]
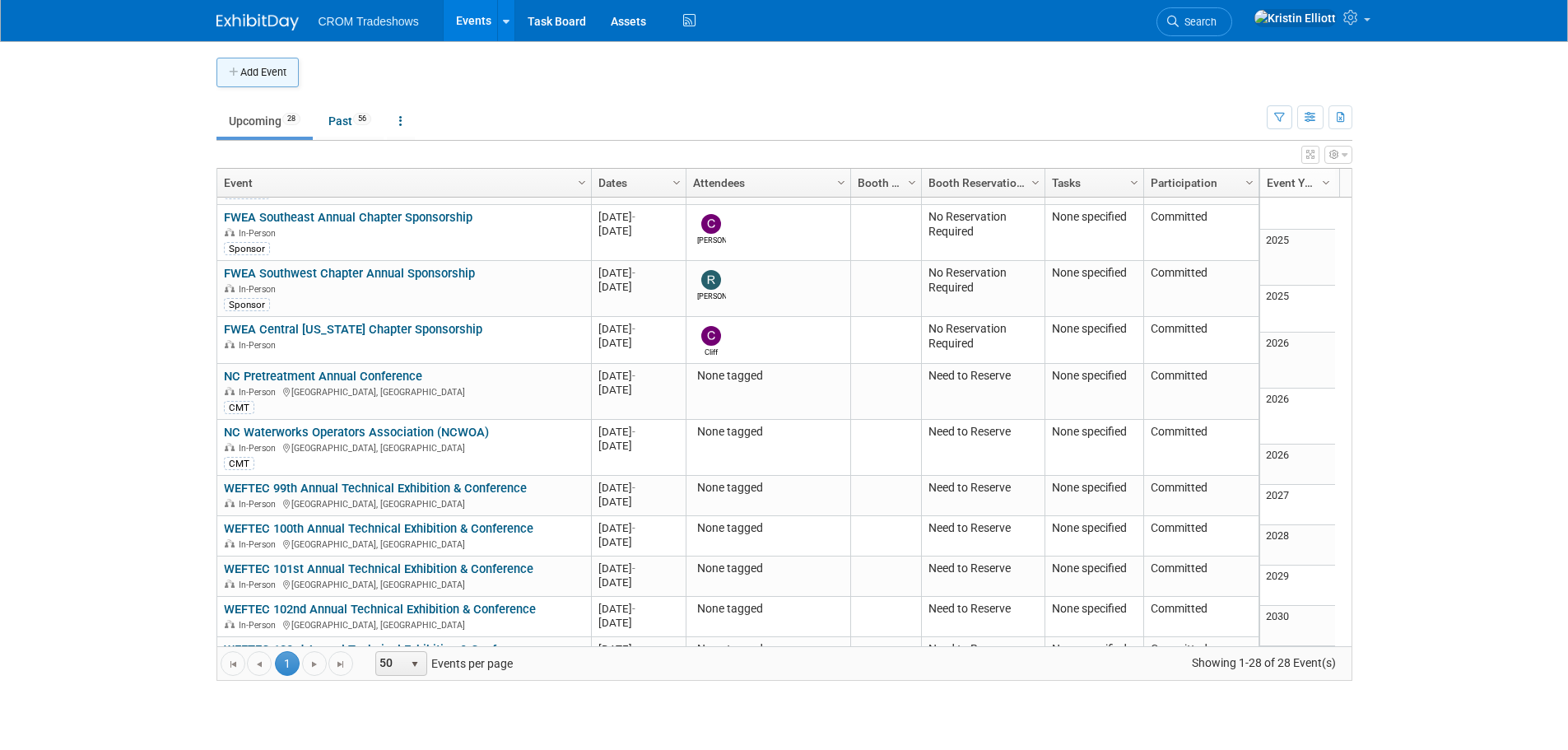
click at [244, 80] on button "Add Event" at bounding box center [257, 72] width 82 height 29
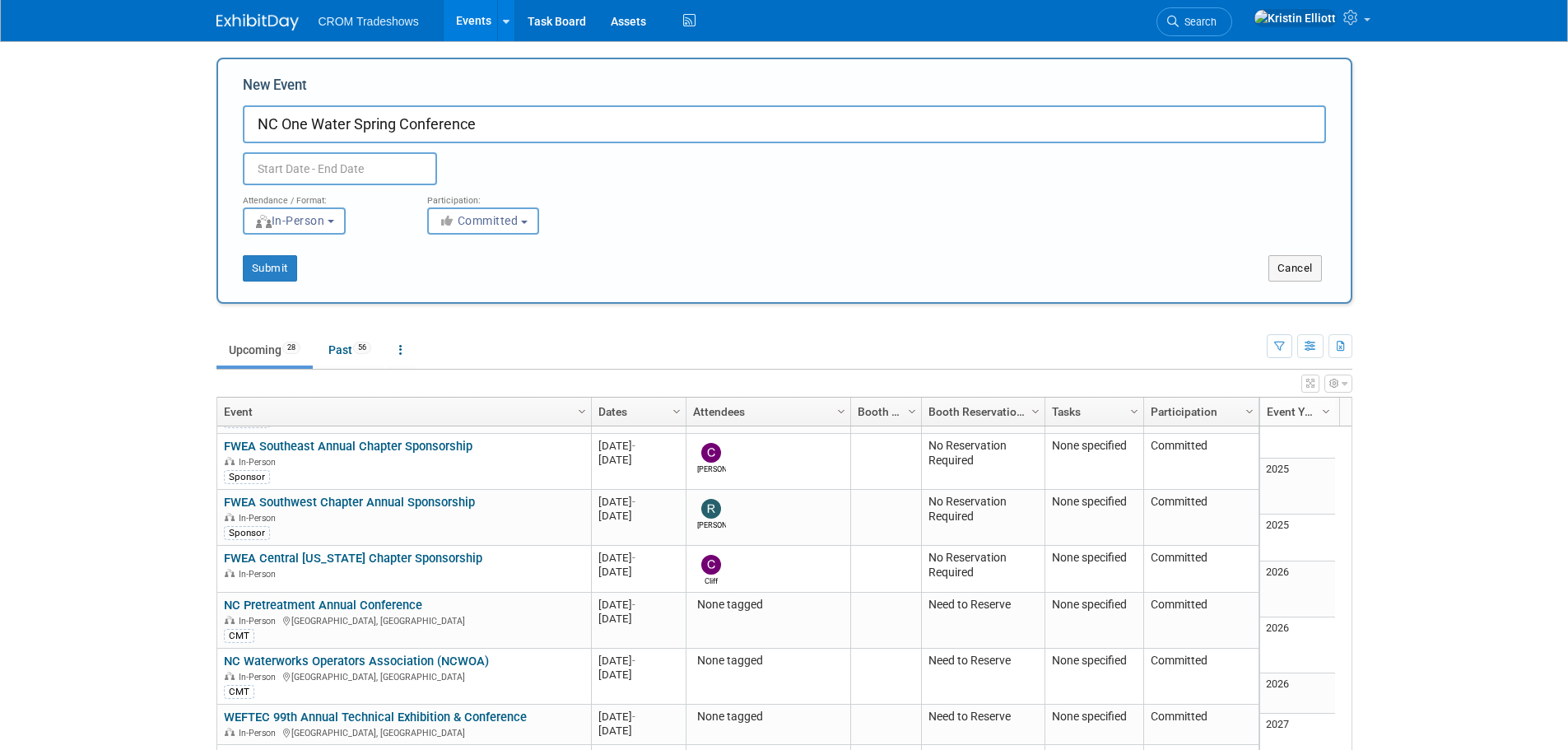
type input "NC One Water Spring Conference"
